Goal: Task Accomplishment & Management: Use online tool/utility

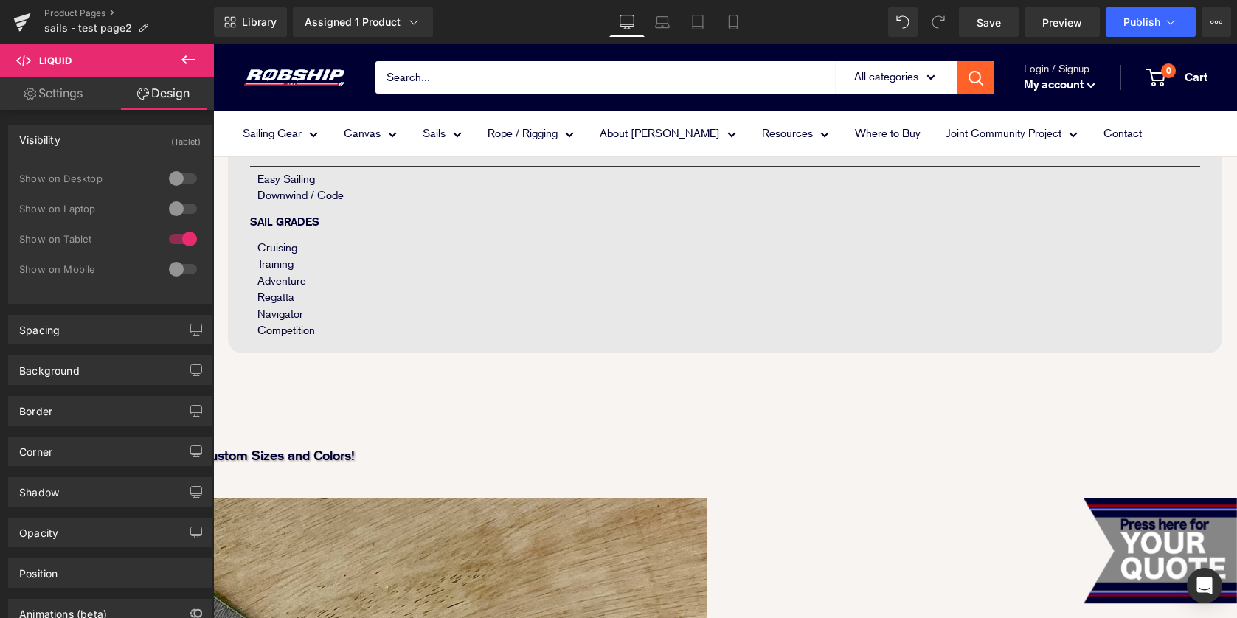
click at [213, 44] on icon at bounding box center [213, 44] width 0 height 0
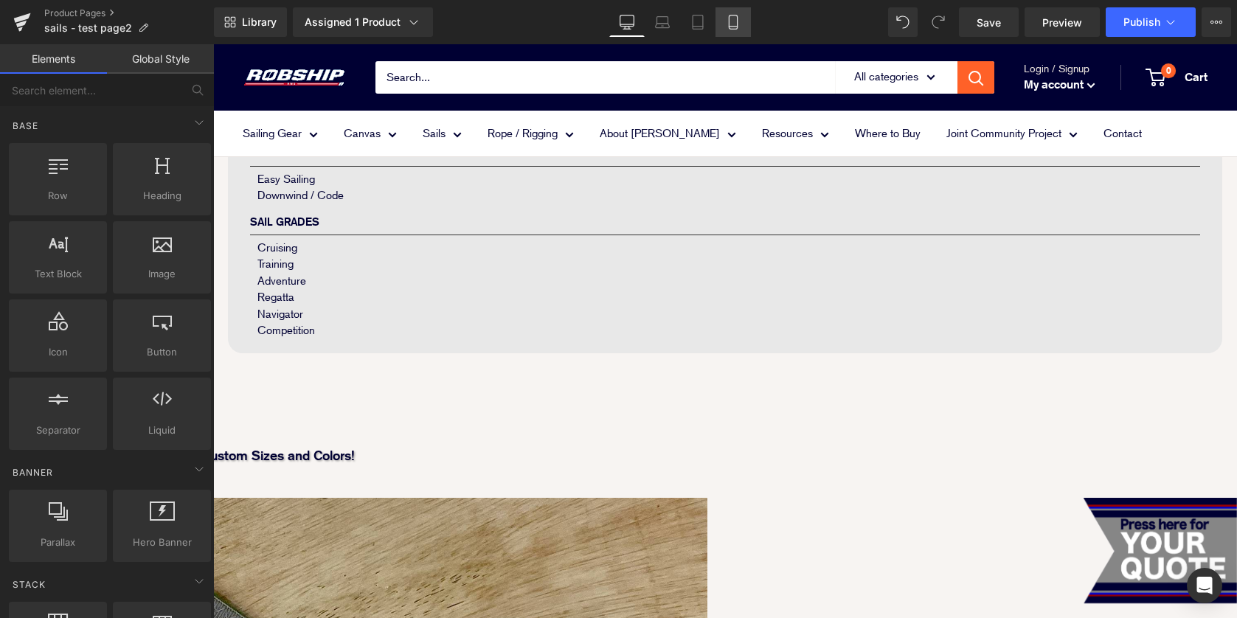
click at [736, 21] on icon at bounding box center [733, 22] width 15 height 15
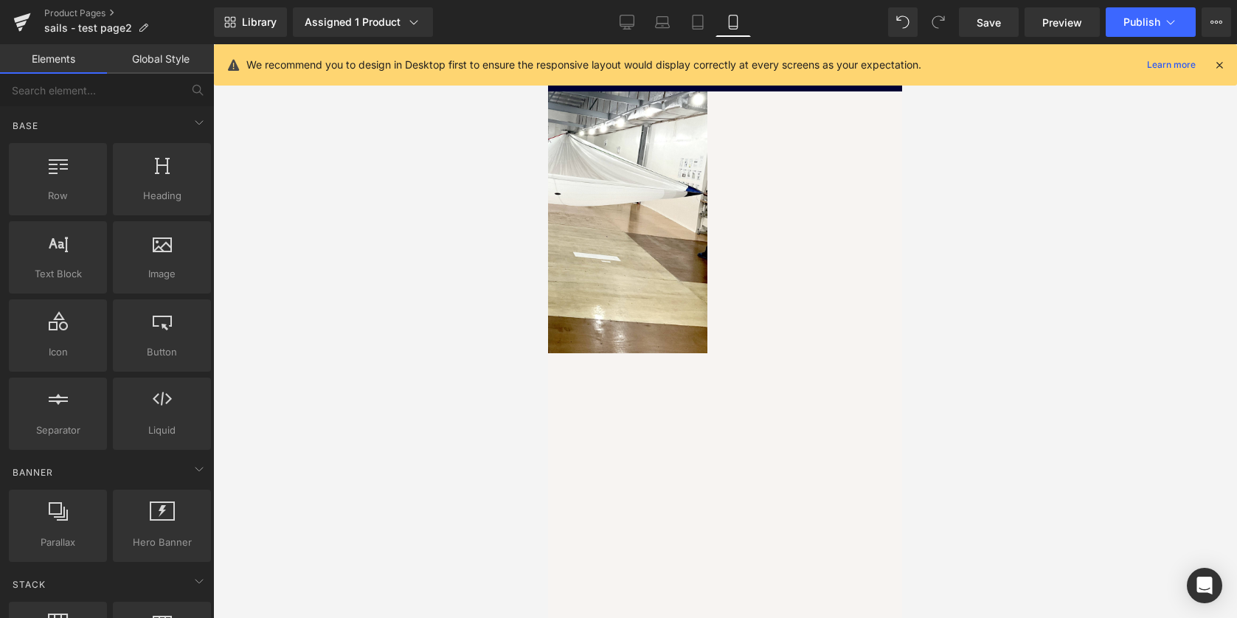
scroll to position [1592, 0]
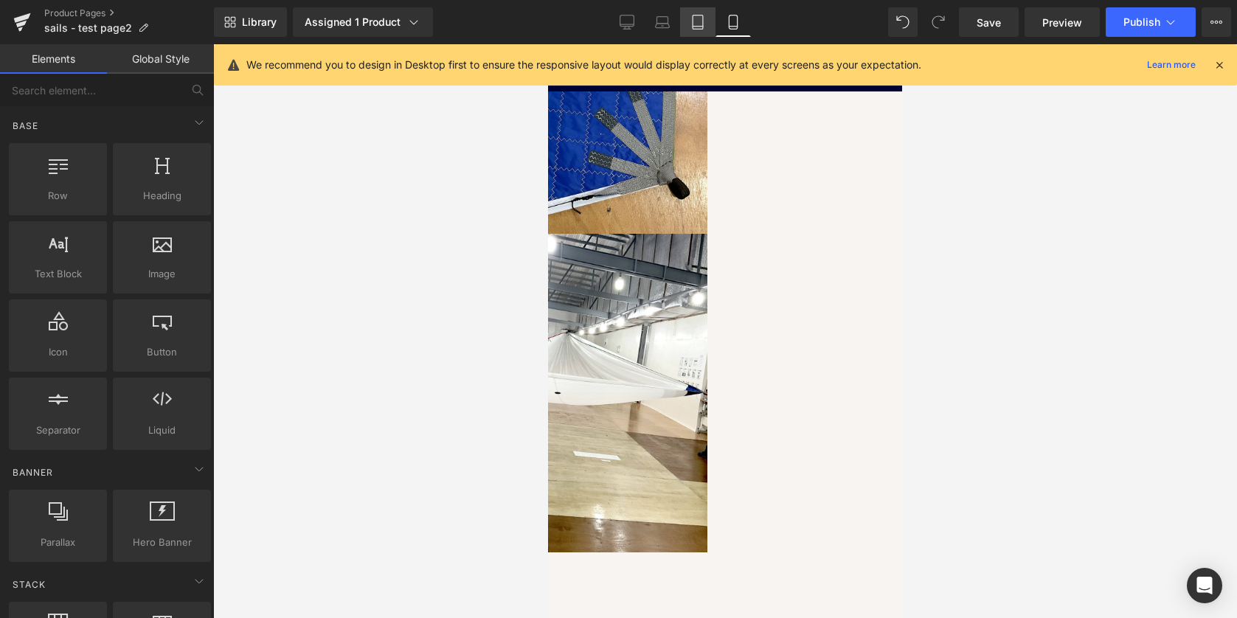
click at [707, 22] on link "Tablet" at bounding box center [697, 21] width 35 height 29
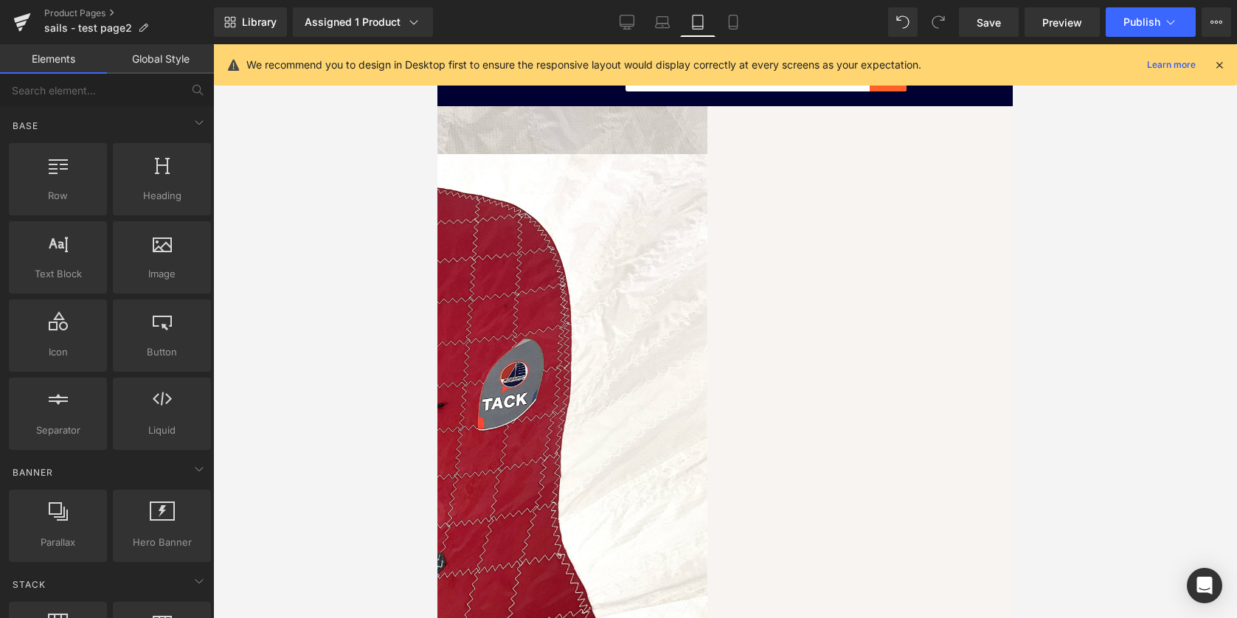
scroll to position [1346, 0]
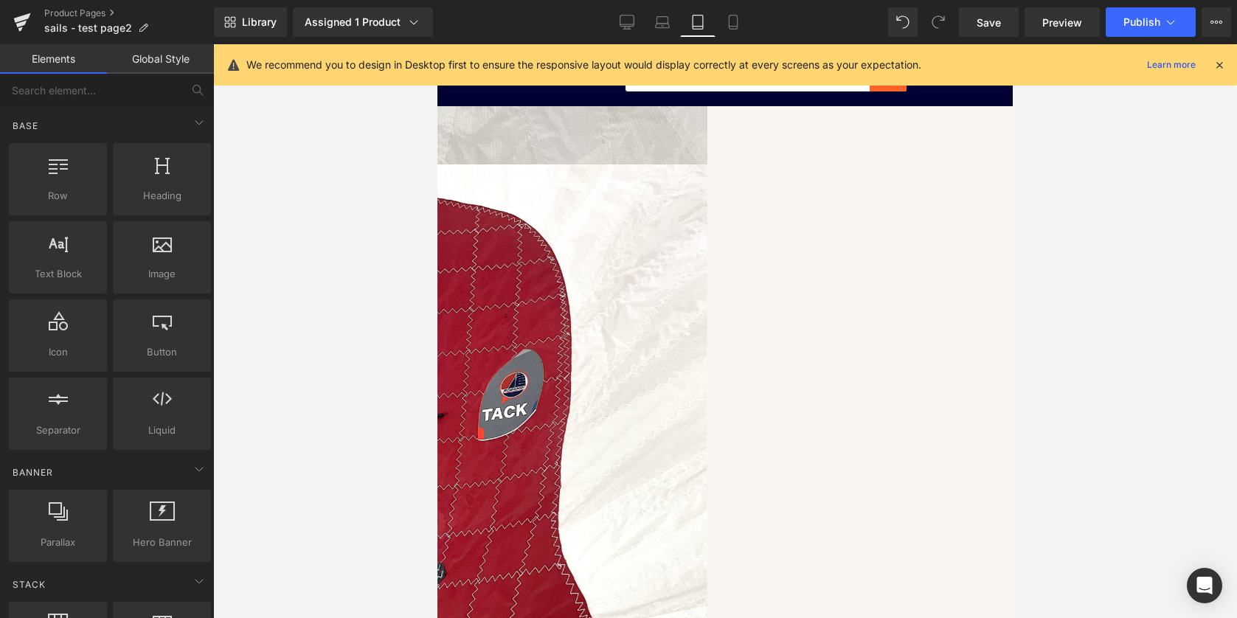
click at [437, 44] on span "Liquid" at bounding box center [437, 44] width 0 height 0
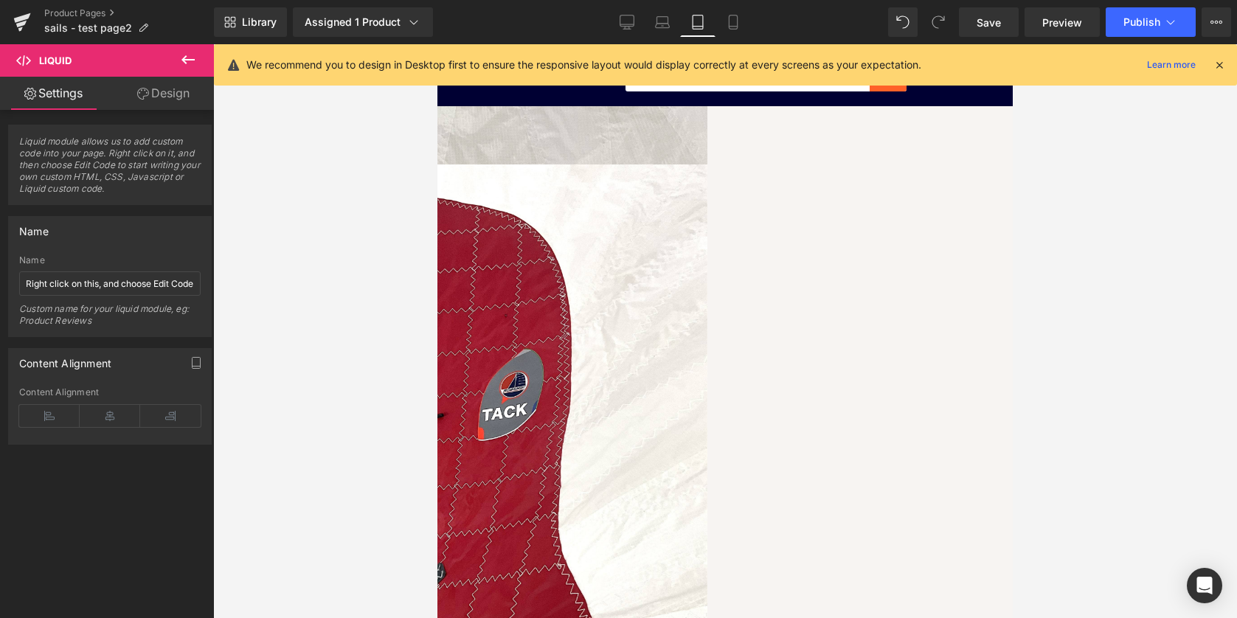
click at [169, 93] on link "Design" at bounding box center [163, 93] width 107 height 33
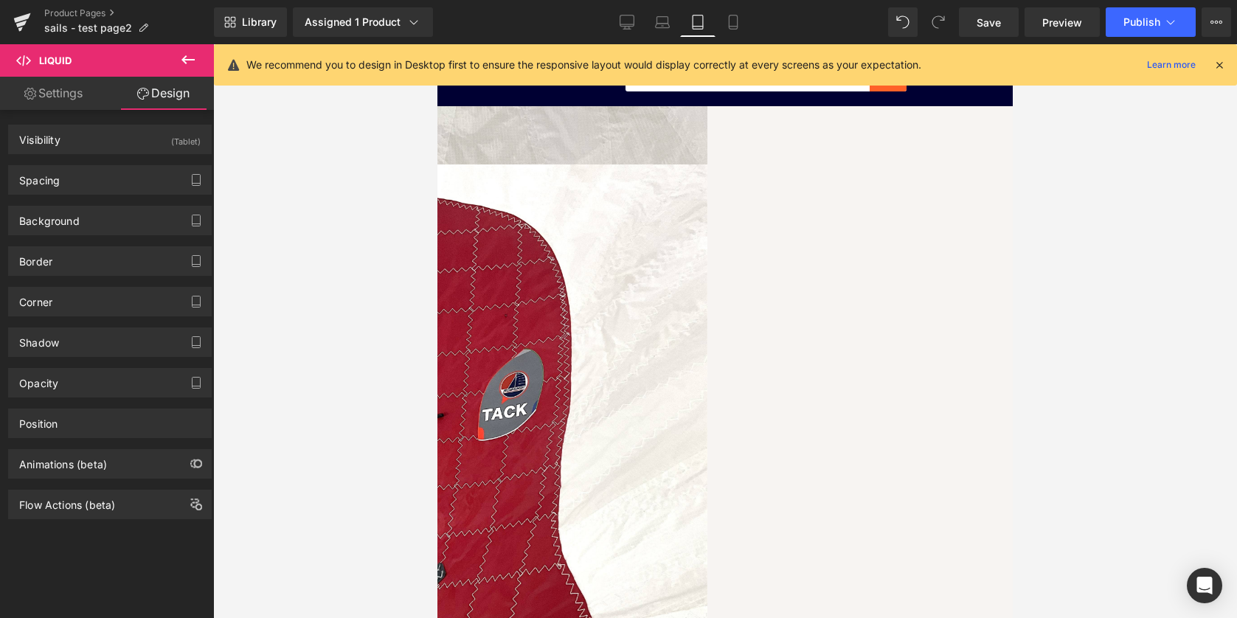
click at [52, 87] on link "Settings" at bounding box center [53, 93] width 107 height 33
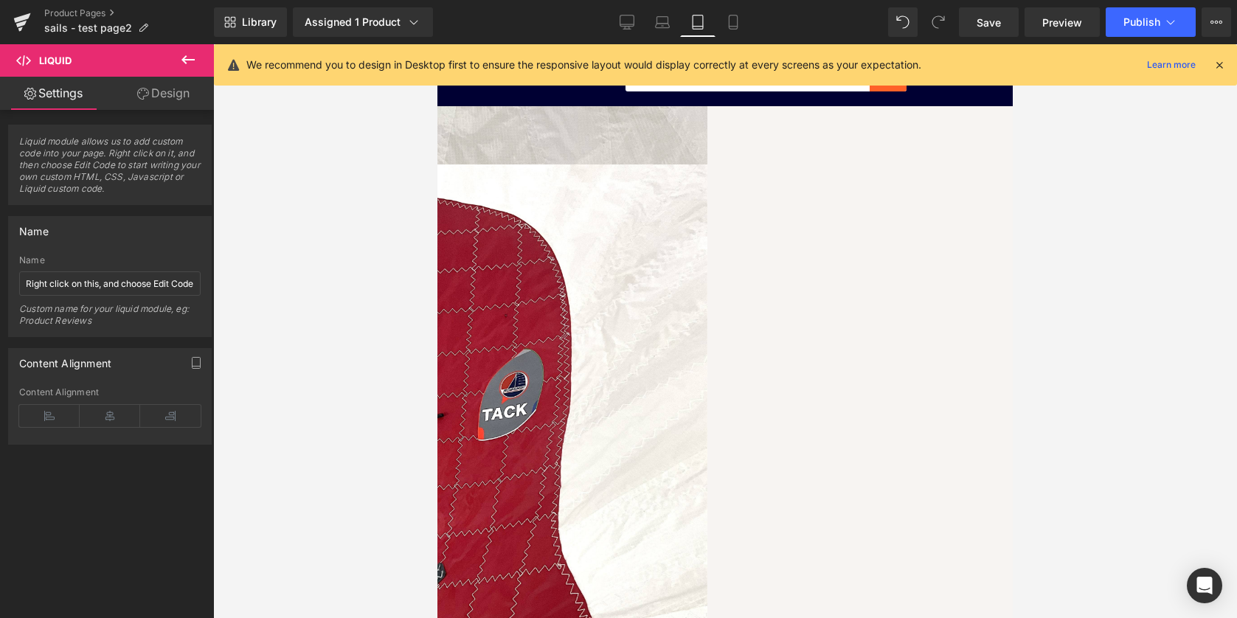
click at [164, 94] on link "Design" at bounding box center [163, 93] width 107 height 33
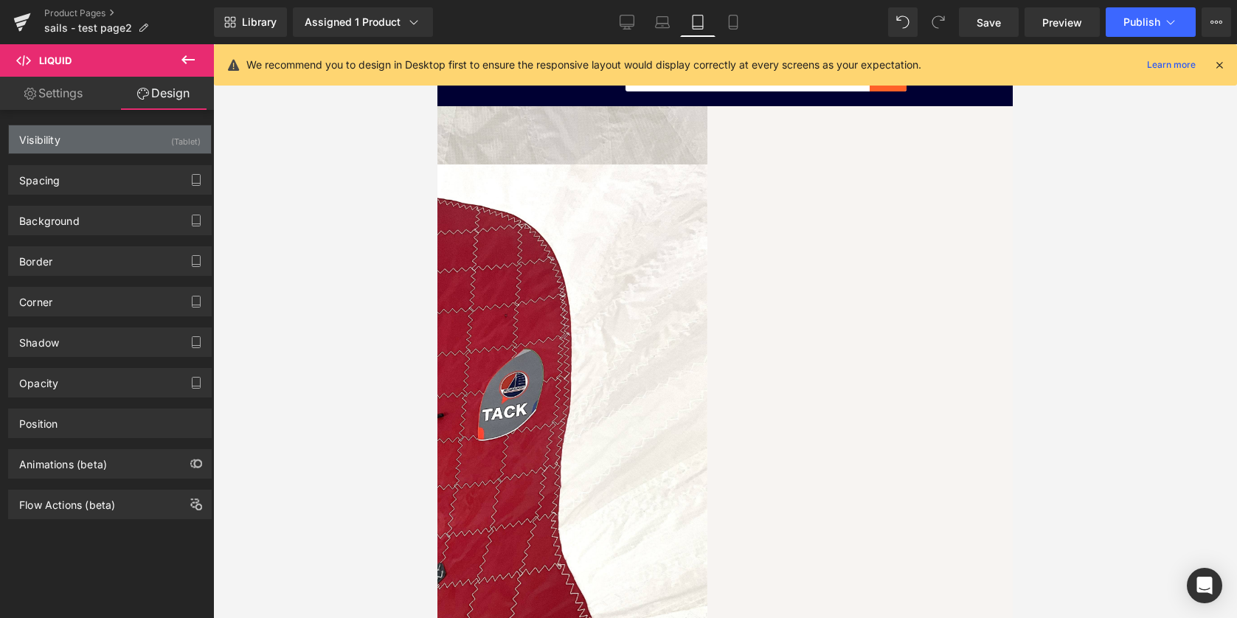
click at [143, 138] on div "Visibility (Tablet)" at bounding box center [110, 139] width 202 height 28
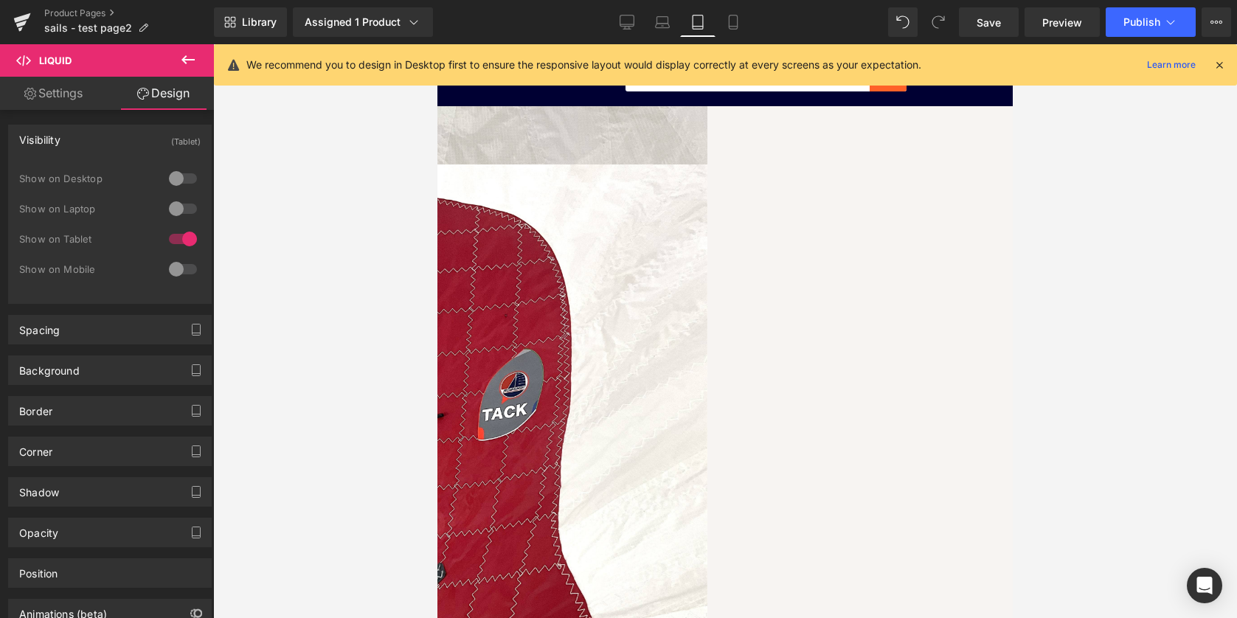
click at [176, 206] on div at bounding box center [182, 209] width 35 height 24
click at [176, 181] on div at bounding box center [182, 179] width 35 height 24
click at [181, 272] on div at bounding box center [182, 269] width 35 height 24
click at [988, 19] on span "Save" at bounding box center [988, 22] width 24 height 15
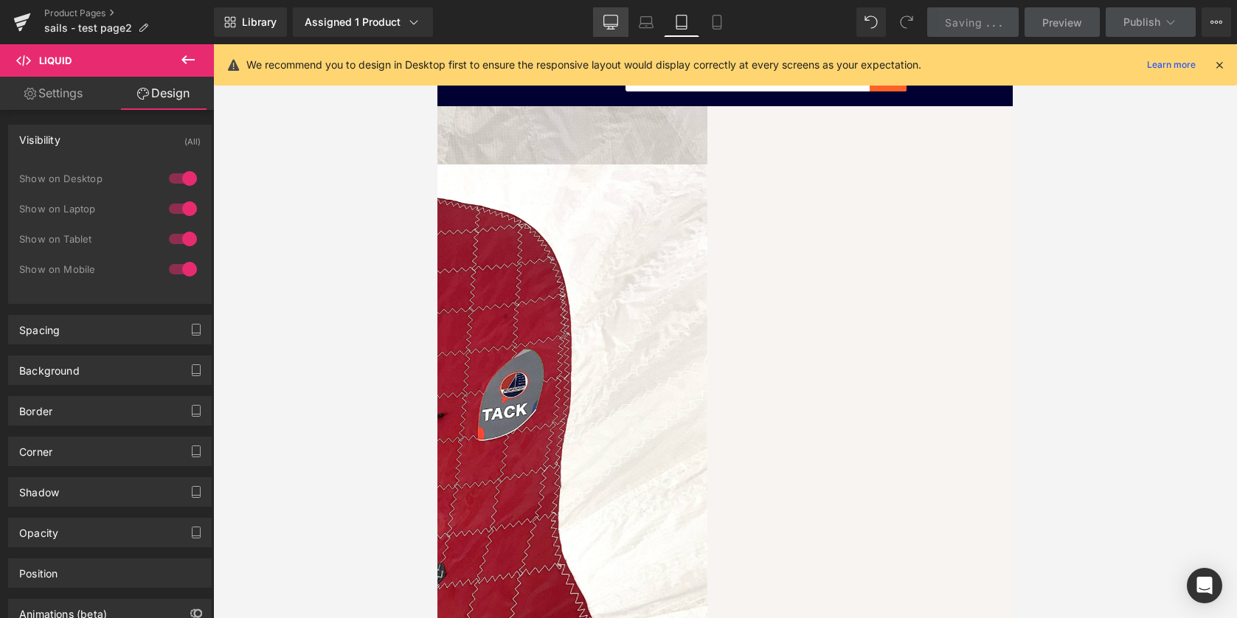
click at [614, 16] on icon at bounding box center [610, 22] width 15 height 15
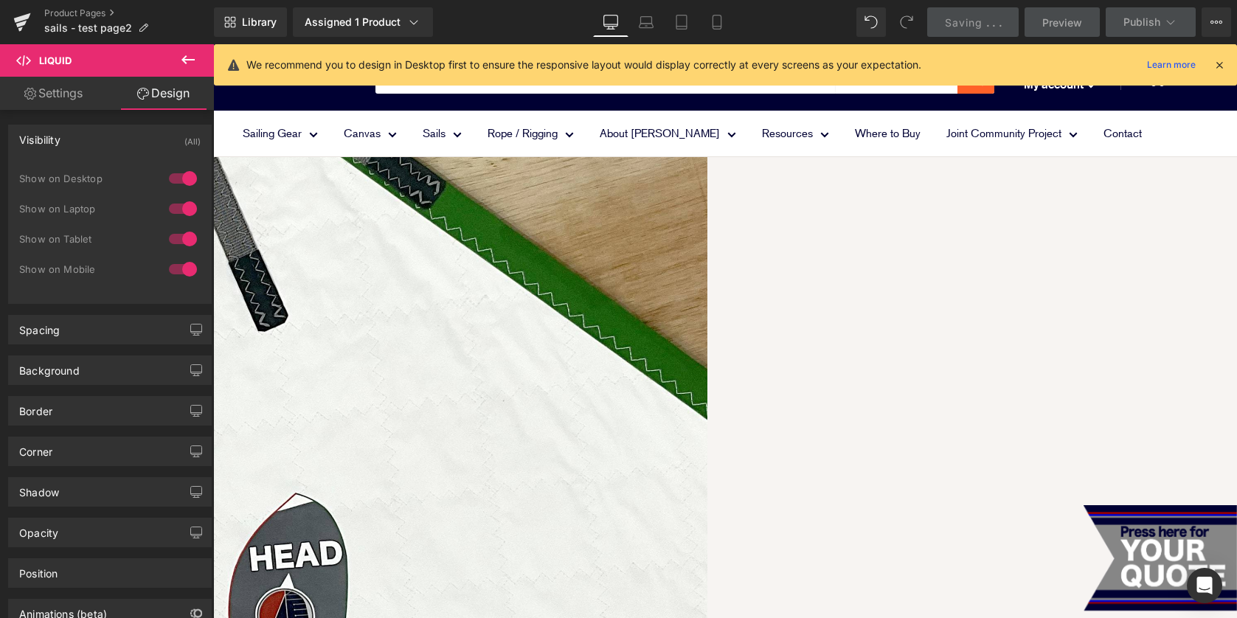
scroll to position [847, 0]
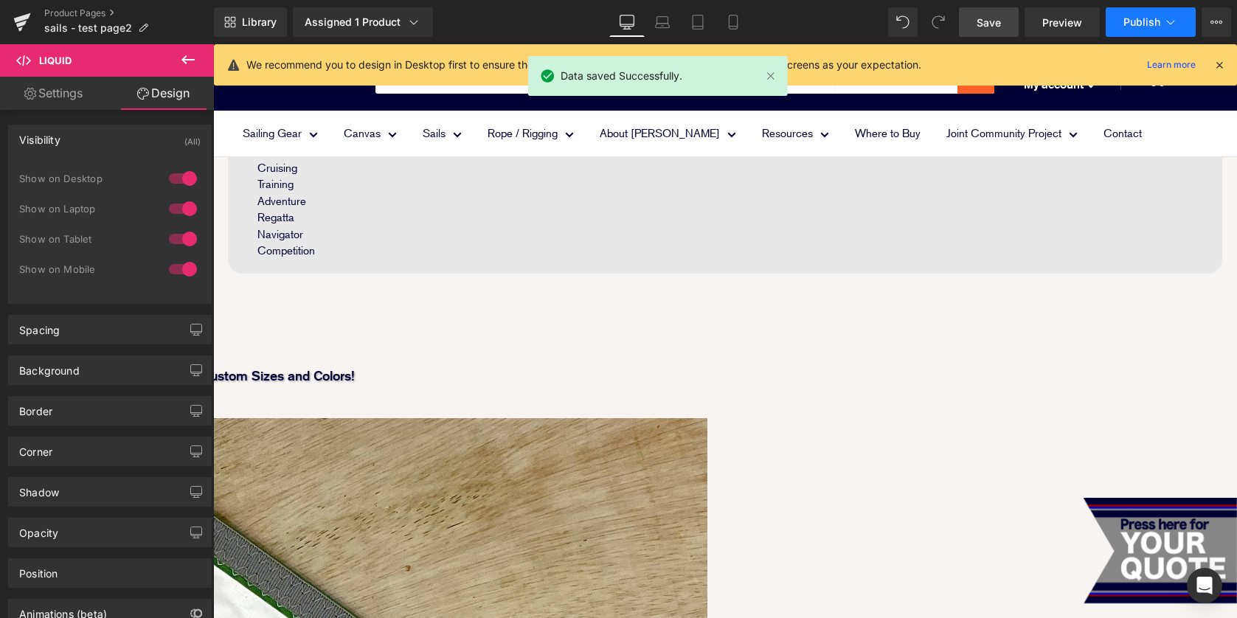
click at [1126, 18] on span "Publish" at bounding box center [1141, 22] width 37 height 12
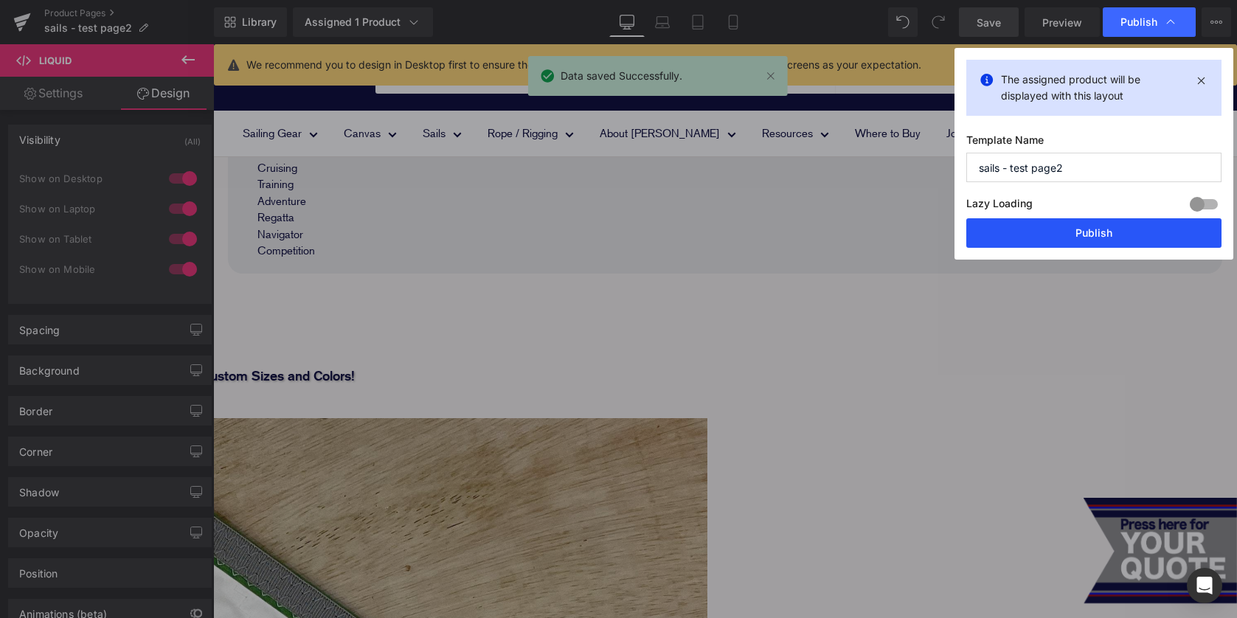
click at [1111, 229] on button "Publish" at bounding box center [1093, 232] width 255 height 29
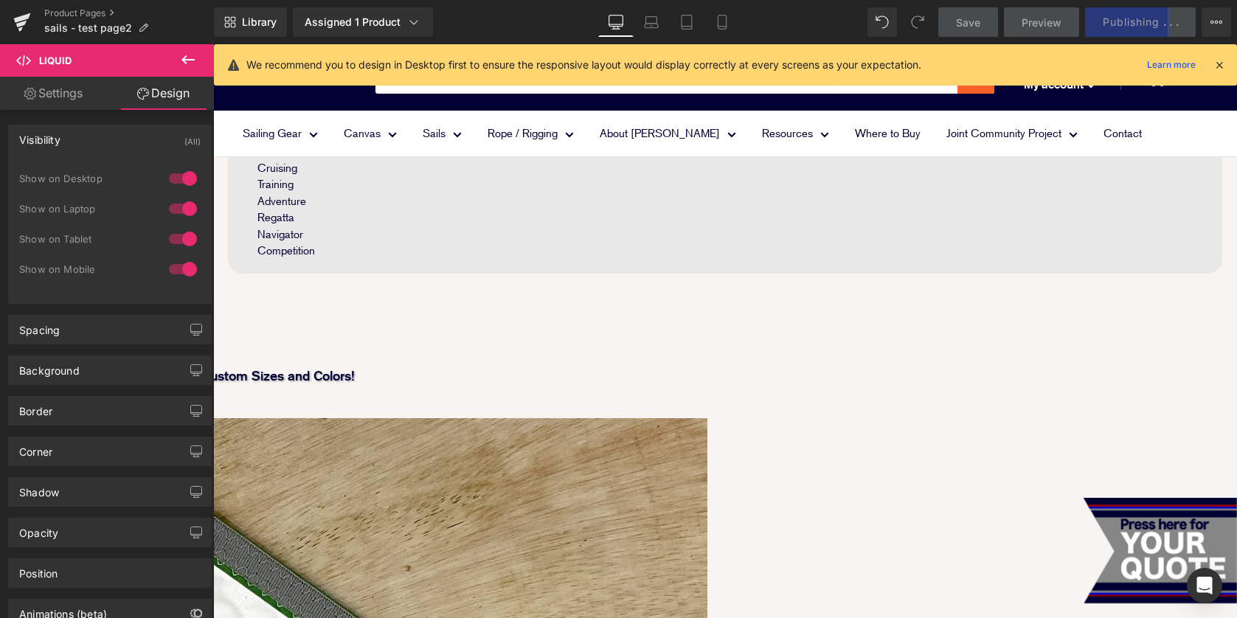
click at [1215, 66] on icon at bounding box center [1218, 64] width 13 height 13
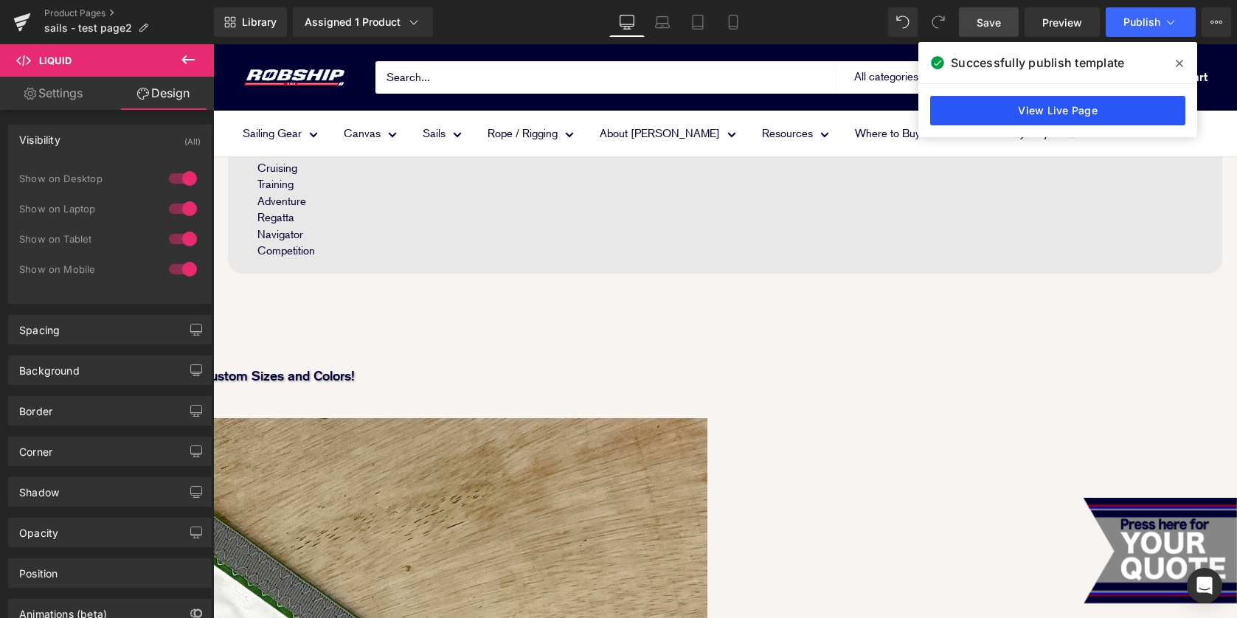
click at [975, 111] on link "View Live Page" at bounding box center [1057, 110] width 255 height 29
